Goal: Find contact information: Find contact information

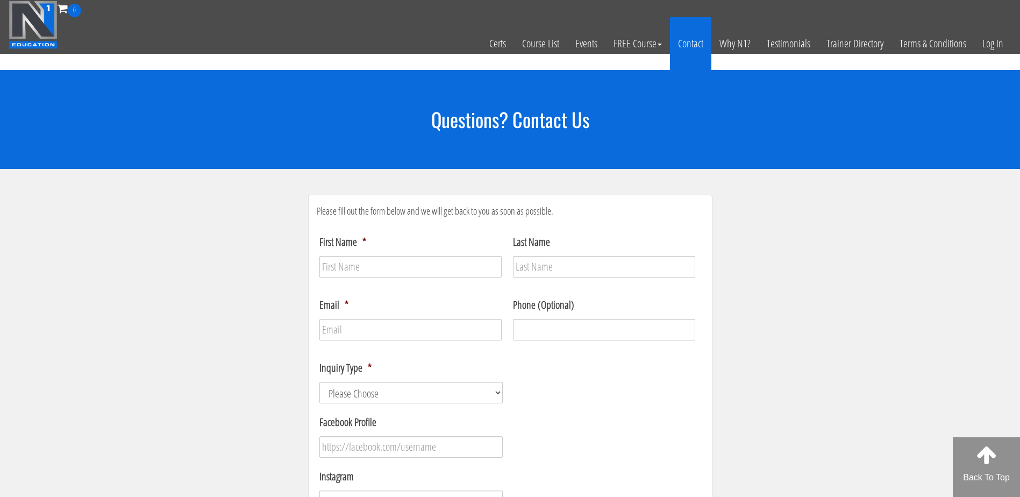
click at [701, 41] on link "Contact" at bounding box center [690, 43] width 41 height 53
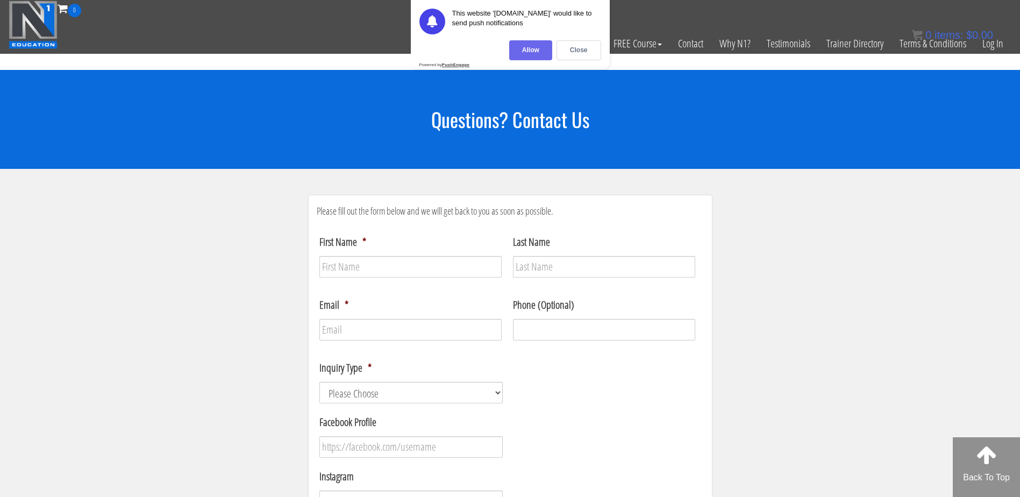
click at [527, 49] on div "Allow" at bounding box center [530, 50] width 43 height 20
click at [921, 39] on img at bounding box center [917, 35] width 11 height 11
click at [929, 46] on link "Terms & Conditions" at bounding box center [932, 43] width 83 height 53
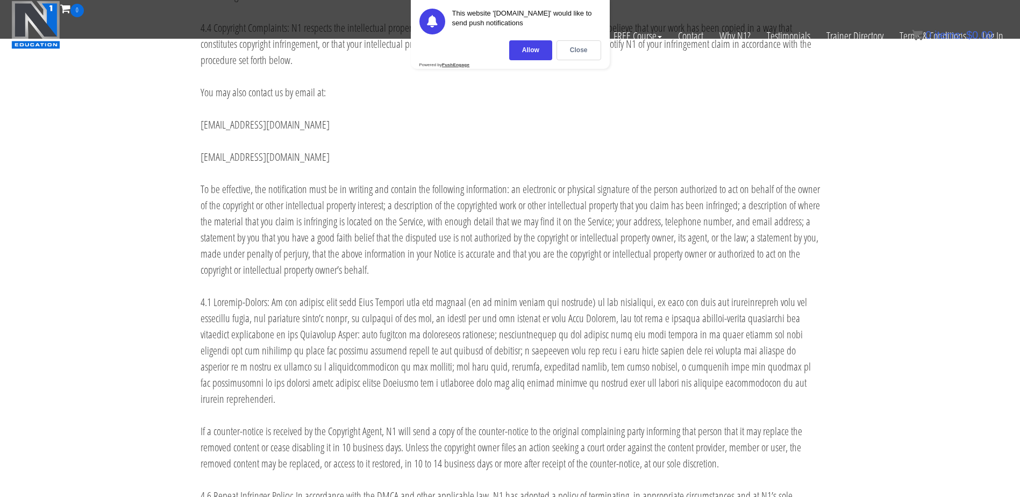
scroll to position [3225, 0]
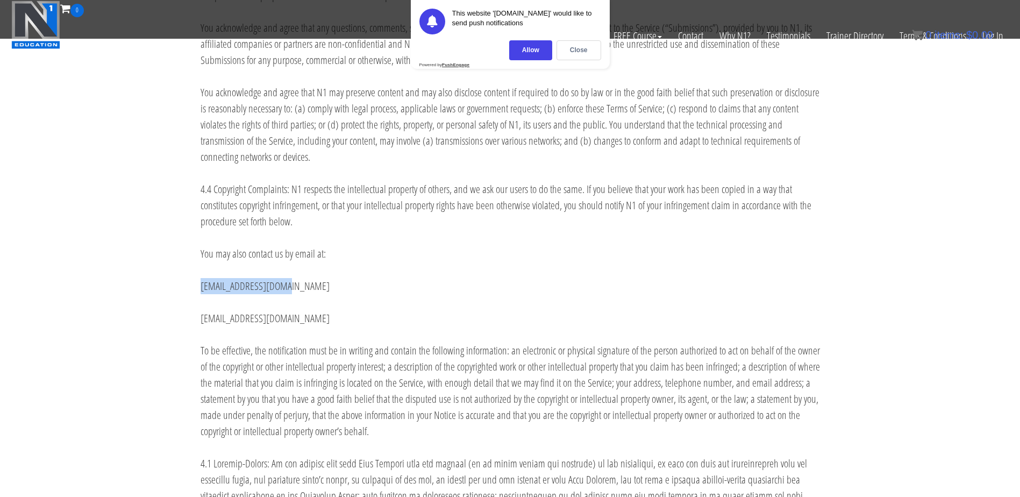
drag, startPoint x: 199, startPoint y: 257, endPoint x: 282, endPoint y: 252, distance: 83.0
